Goal: Navigation & Orientation: Find specific page/section

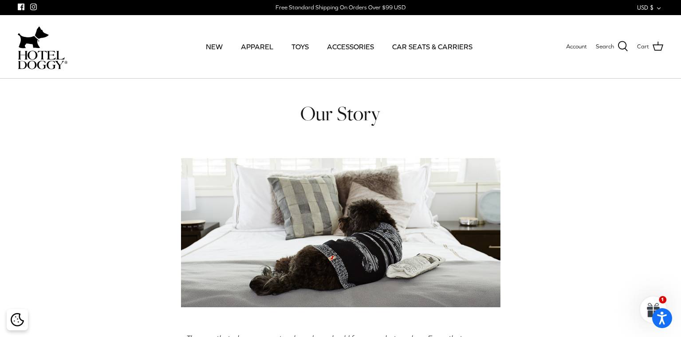
click at [36, 53] on img at bounding box center [43, 60] width 50 height 19
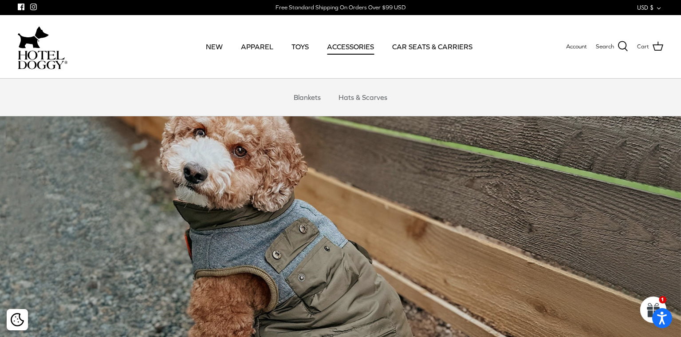
click at [359, 47] on link "ACCESSORIES" at bounding box center [350, 47] width 63 height 30
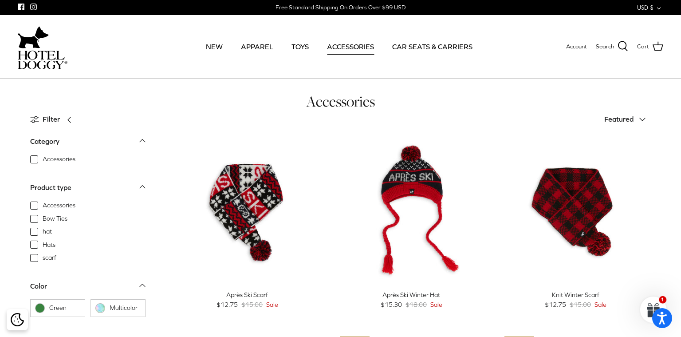
click at [36, 54] on img at bounding box center [43, 60] width 50 height 19
